Goal: Task Accomplishment & Management: Use online tool/utility

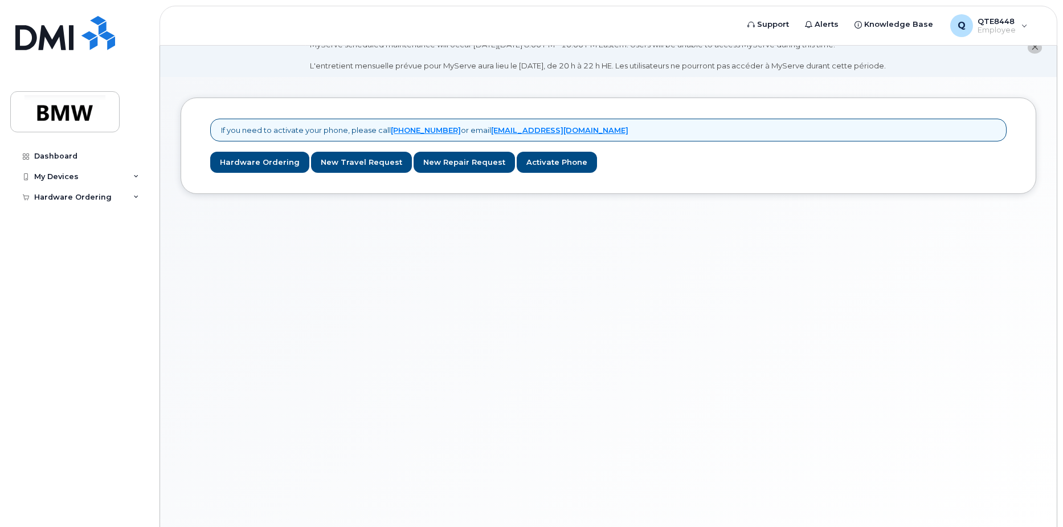
scroll to position [7, 0]
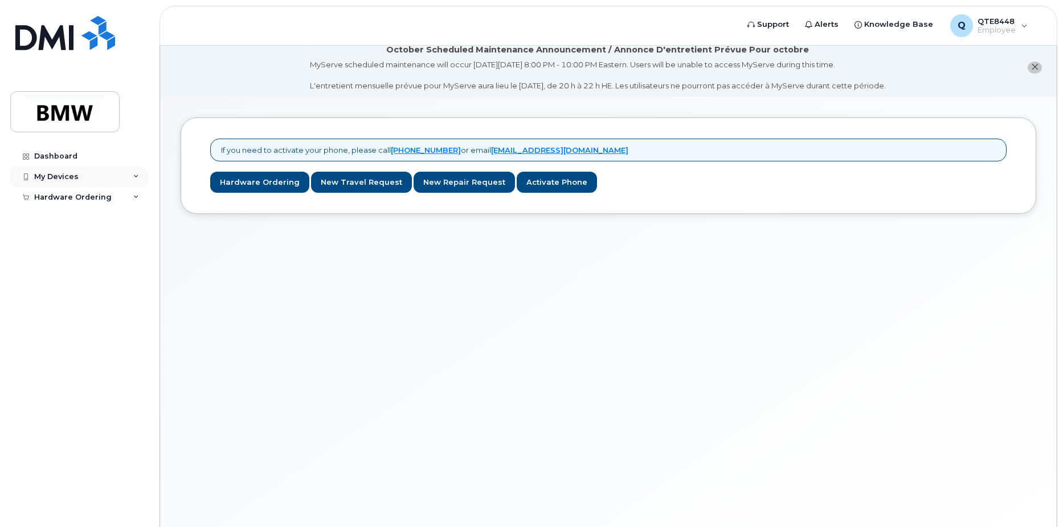
click at [132, 180] on div "My Devices" at bounding box center [79, 176] width 138 height 21
click at [95, 219] on div "Hardware Ordering" at bounding box center [73, 218] width 78 height 9
click at [85, 193] on link "Add Device" at bounding box center [89, 198] width 118 height 22
